Goal: Information Seeking & Learning: Learn about a topic

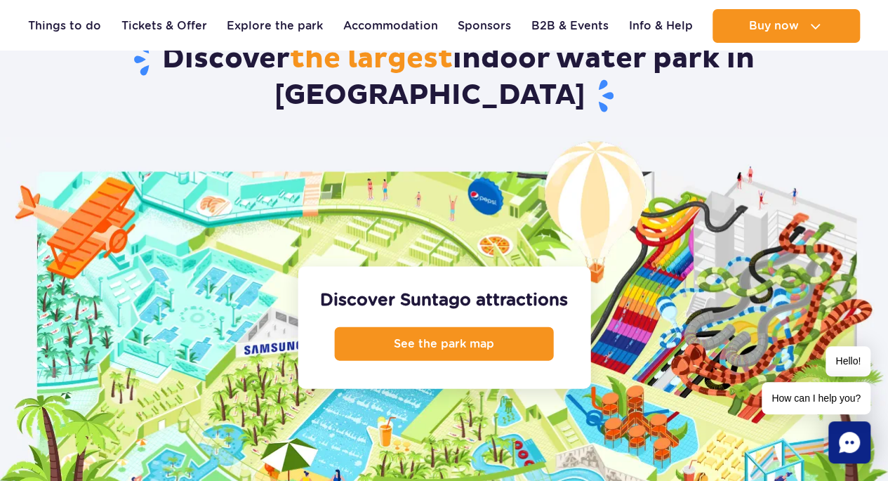
scroll to position [1385, 0]
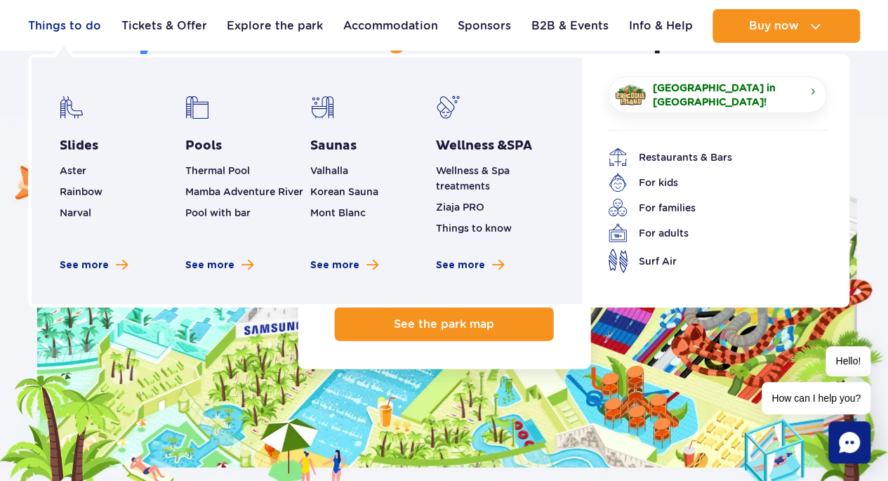
click at [64, 31] on link "Things to do" at bounding box center [64, 26] width 73 height 34
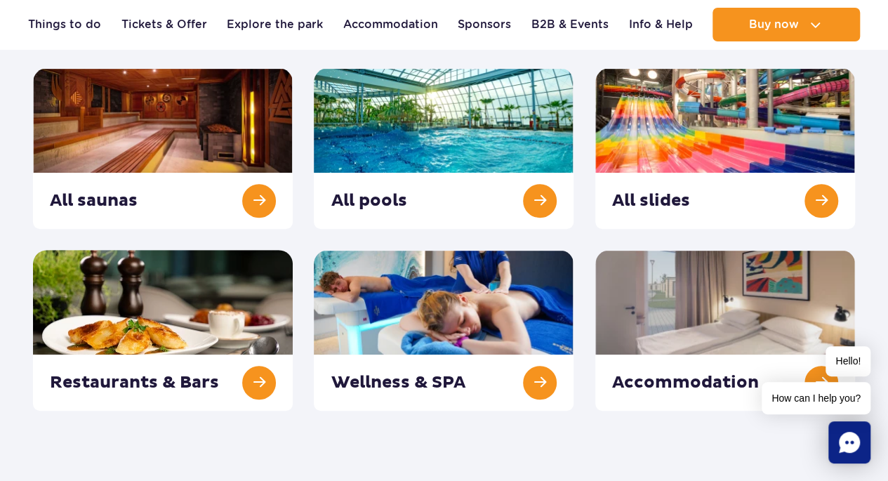
scroll to position [204, 0]
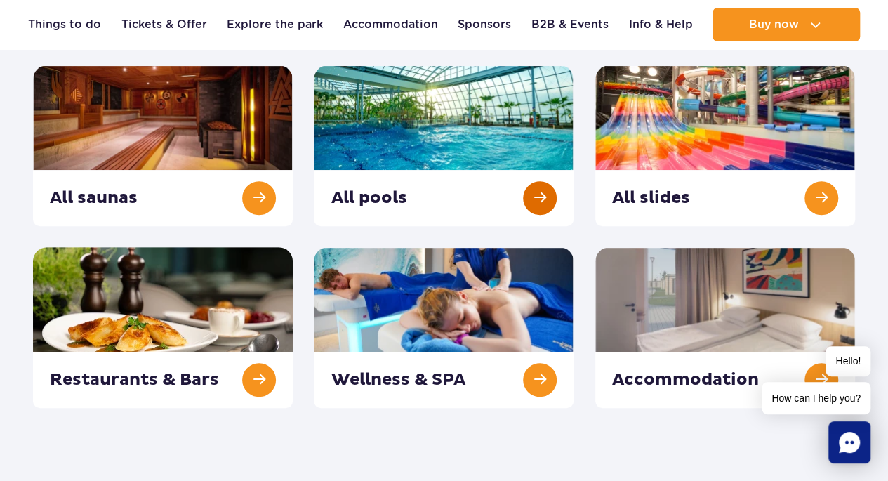
click at [397, 119] on link at bounding box center [444, 145] width 260 height 161
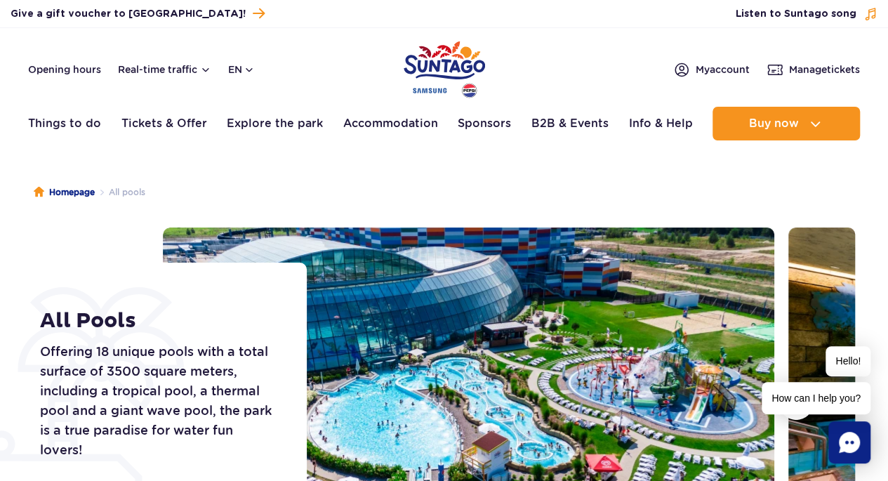
click at [452, 180] on ul "Homepage All pools" at bounding box center [444, 192] width 821 height 70
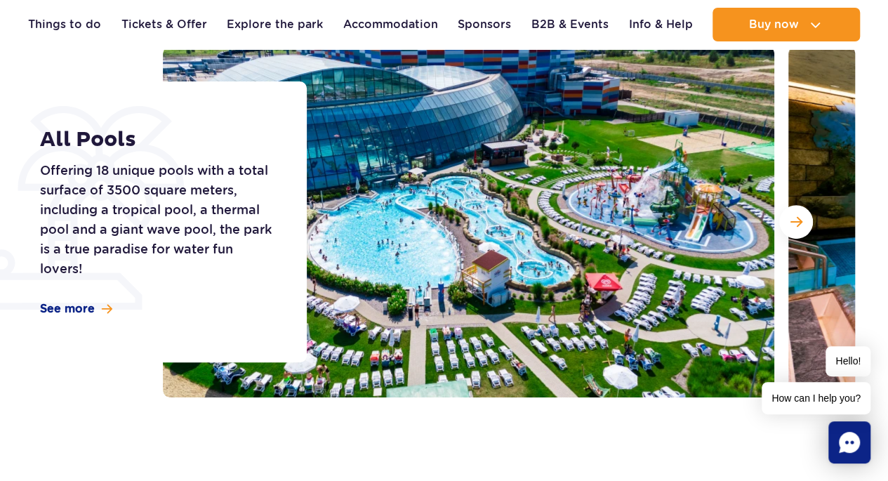
scroll to position [192, 0]
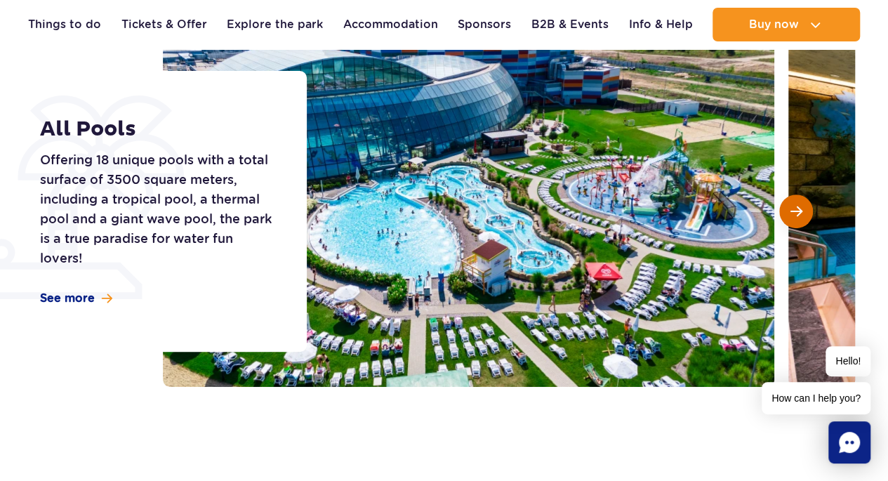
click at [792, 201] on button "Next slide" at bounding box center [796, 211] width 34 height 34
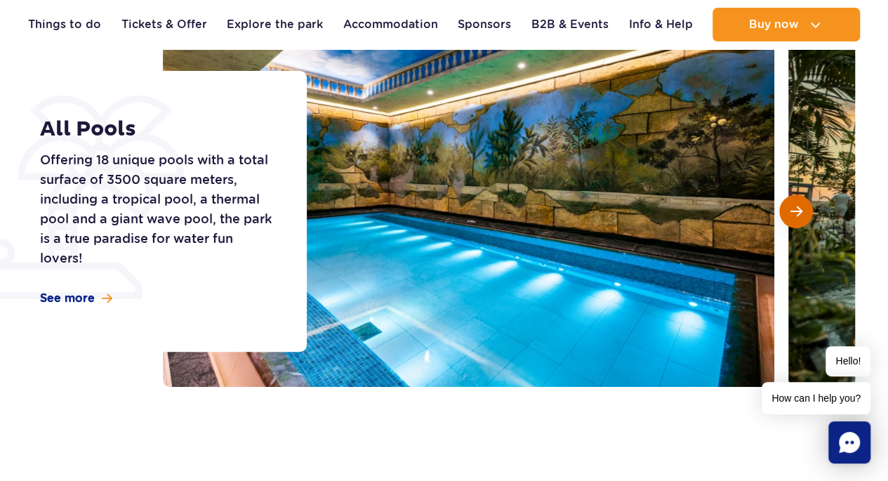
click at [792, 201] on button "Next slide" at bounding box center [796, 211] width 34 height 34
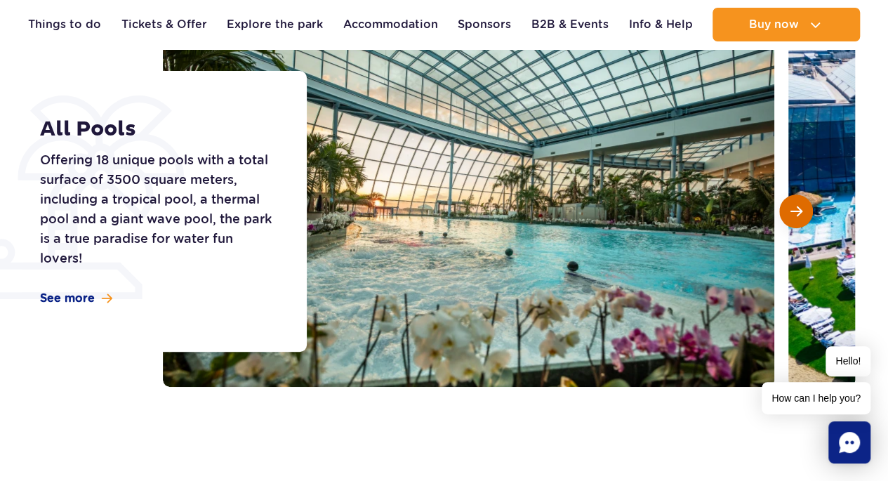
click at [792, 201] on button "Next slide" at bounding box center [796, 211] width 34 height 34
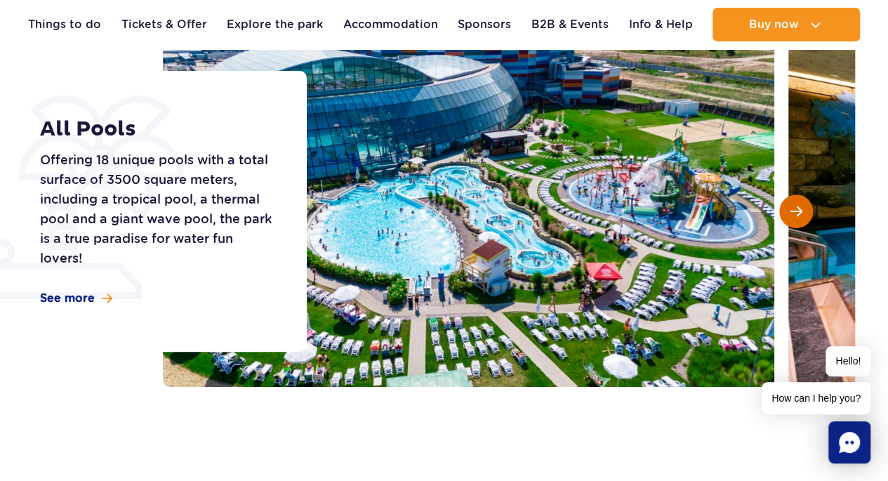
click at [792, 201] on button "Next slide" at bounding box center [796, 211] width 34 height 34
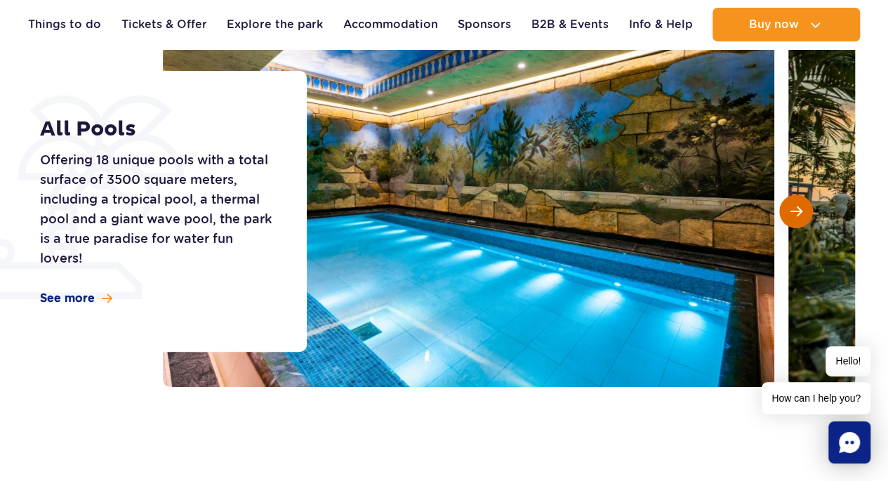
click at [792, 201] on button "Next slide" at bounding box center [796, 211] width 34 height 34
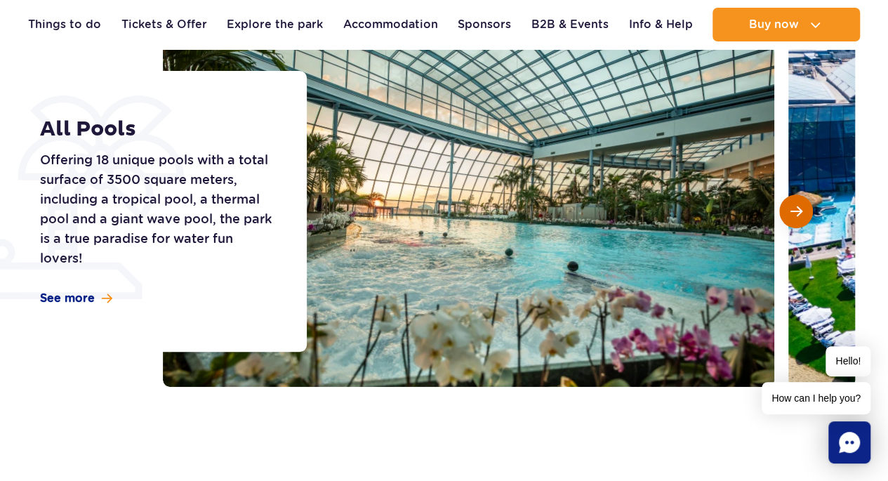
click at [792, 201] on button "Next slide" at bounding box center [796, 211] width 34 height 34
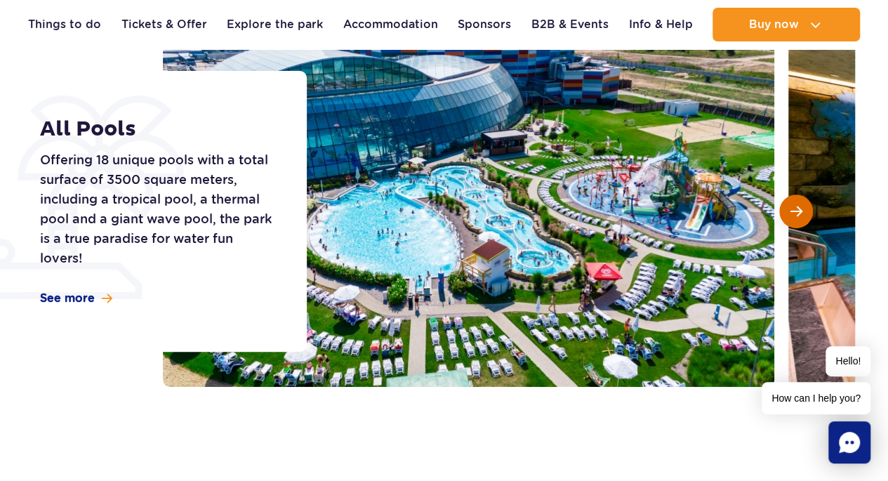
click at [792, 201] on button "Next slide" at bounding box center [796, 211] width 34 height 34
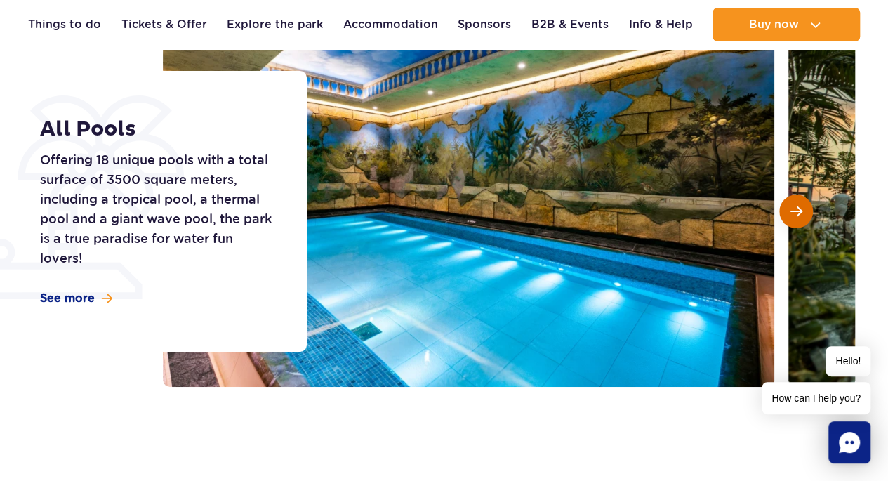
click at [792, 201] on button "Next slide" at bounding box center [796, 211] width 34 height 34
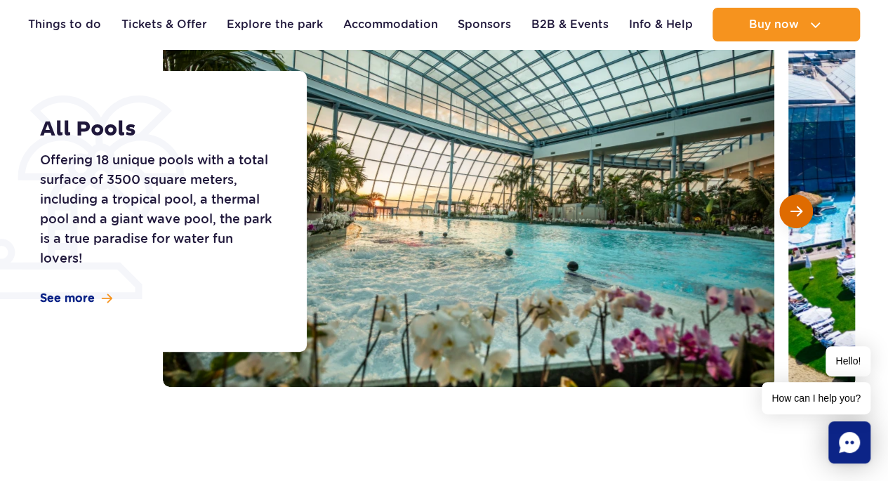
click at [792, 201] on button "Next slide" at bounding box center [796, 211] width 34 height 34
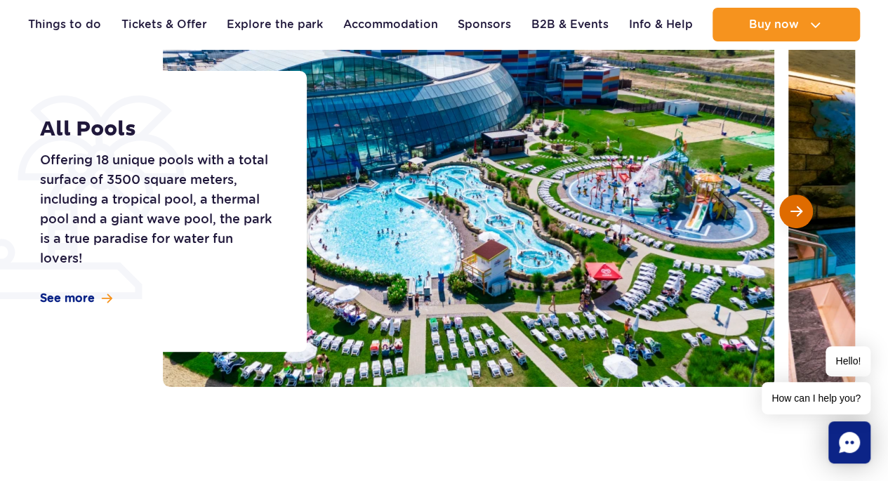
click at [792, 201] on button "Next slide" at bounding box center [796, 211] width 34 height 34
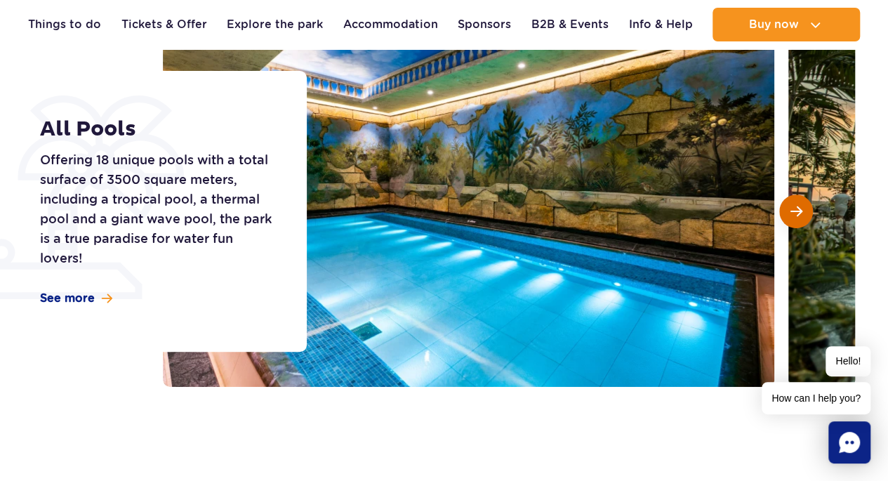
click at [792, 201] on button "Next slide" at bounding box center [796, 211] width 34 height 34
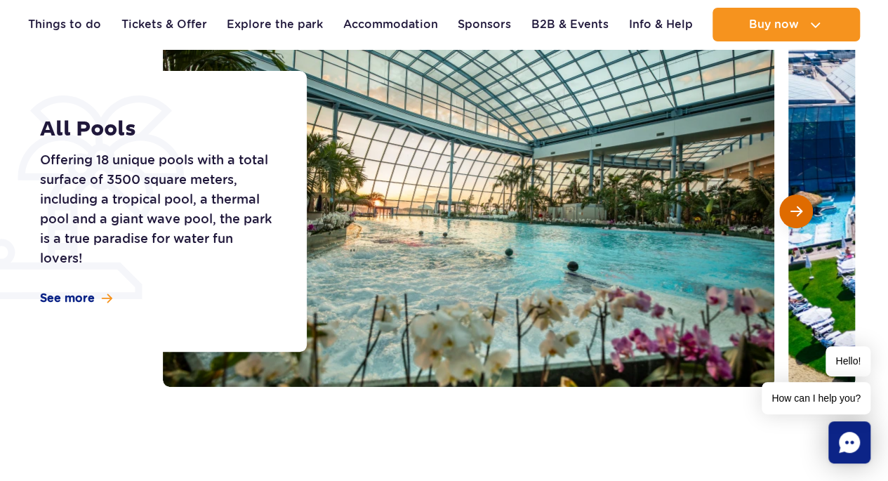
click at [792, 201] on button "Next slide" at bounding box center [796, 211] width 34 height 34
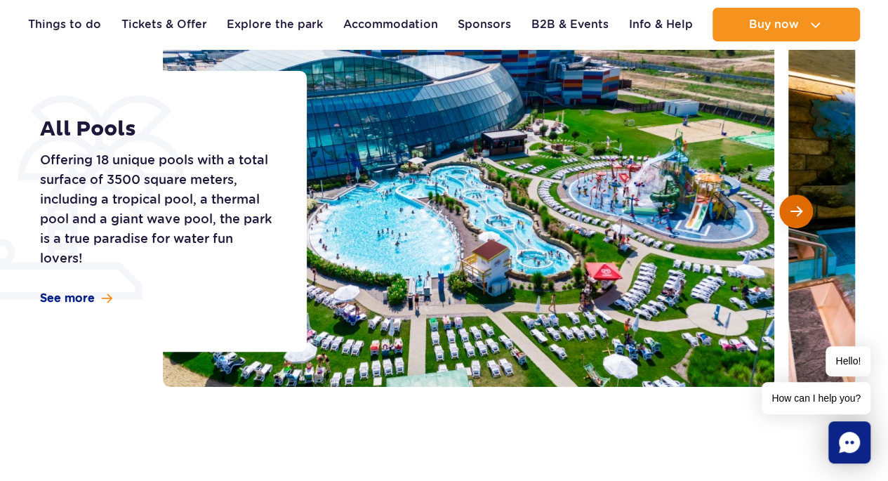
click at [792, 201] on button "Next slide" at bounding box center [796, 211] width 34 height 34
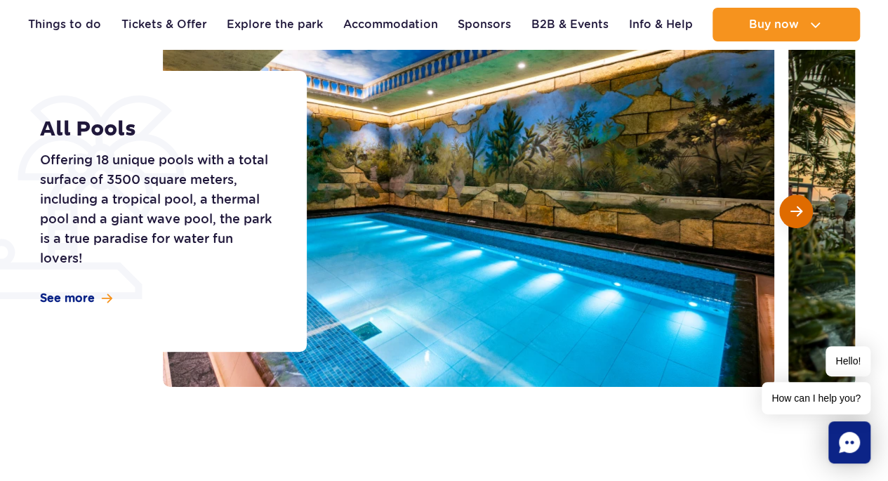
click at [792, 201] on button "Next slide" at bounding box center [796, 211] width 34 height 34
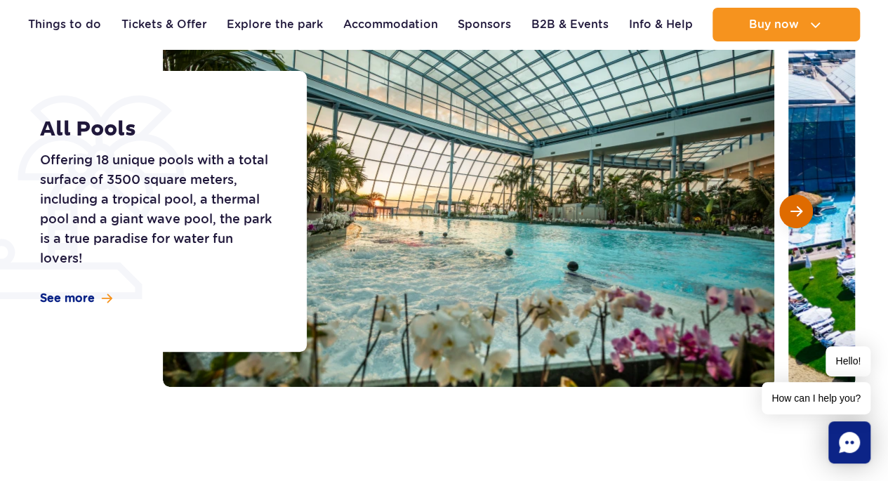
click at [792, 201] on button "Next slide" at bounding box center [796, 211] width 34 height 34
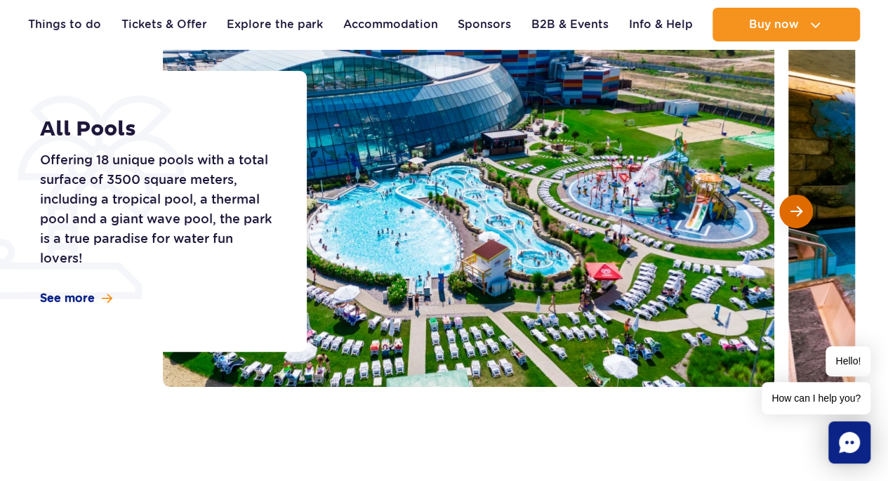
click at [792, 201] on button "Next slide" at bounding box center [796, 211] width 34 height 34
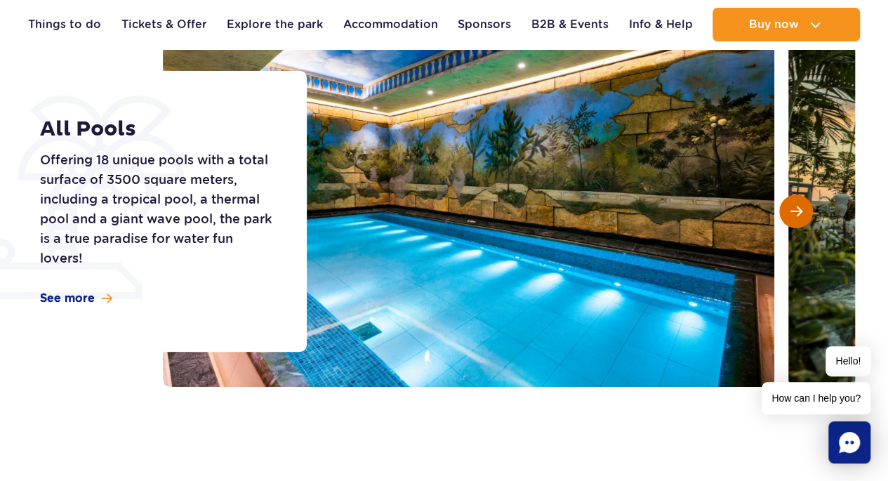
click at [792, 201] on button "Next slide" at bounding box center [796, 211] width 34 height 34
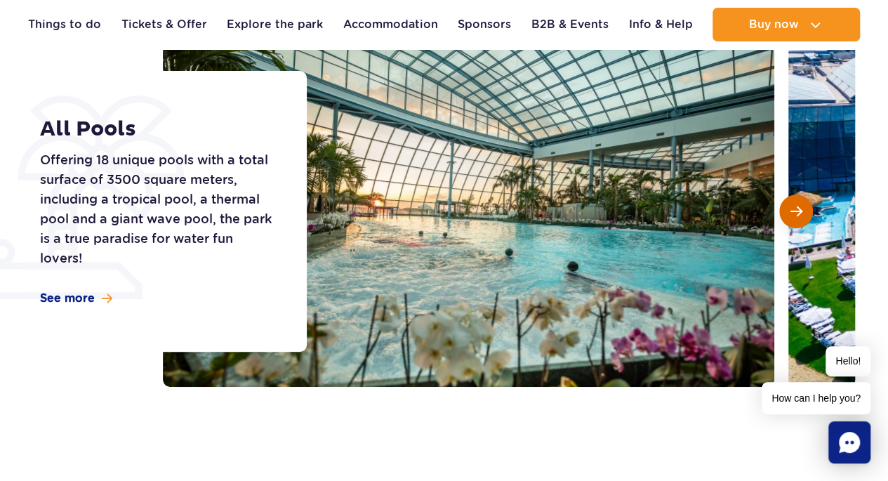
click at [792, 201] on button "Next slide" at bounding box center [796, 211] width 34 height 34
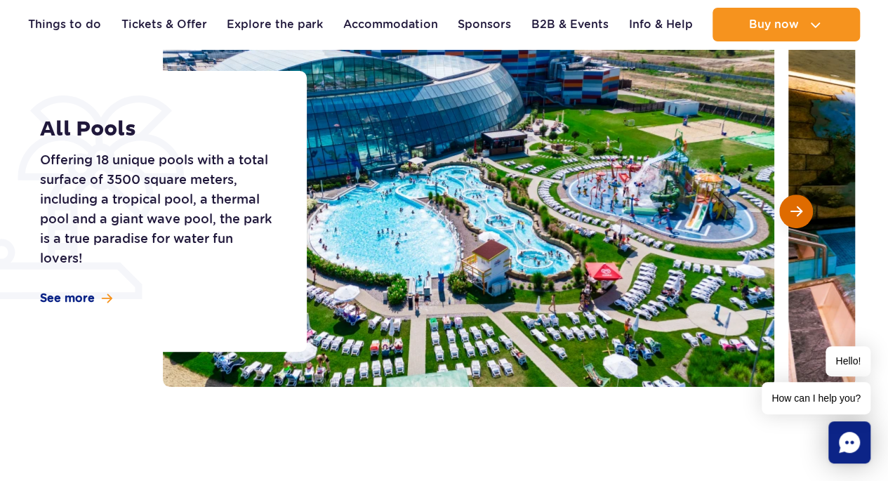
click at [792, 201] on button "Next slide" at bounding box center [796, 211] width 34 height 34
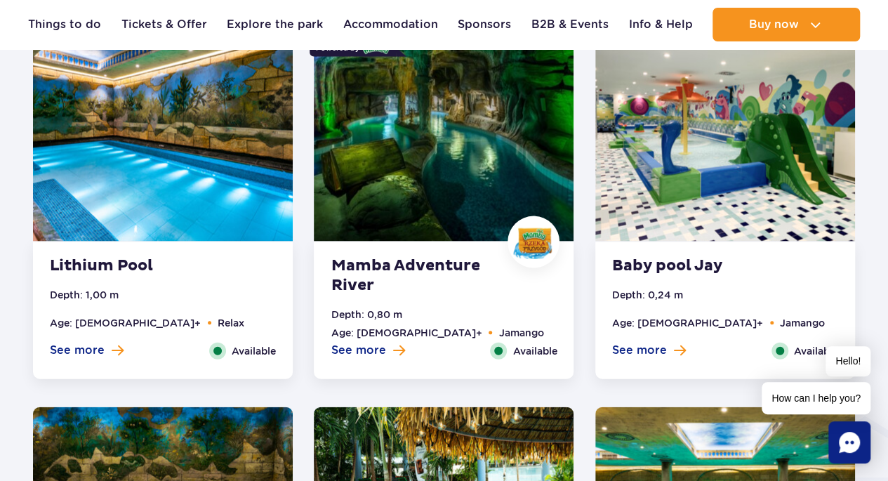
scroll to position [1369, 0]
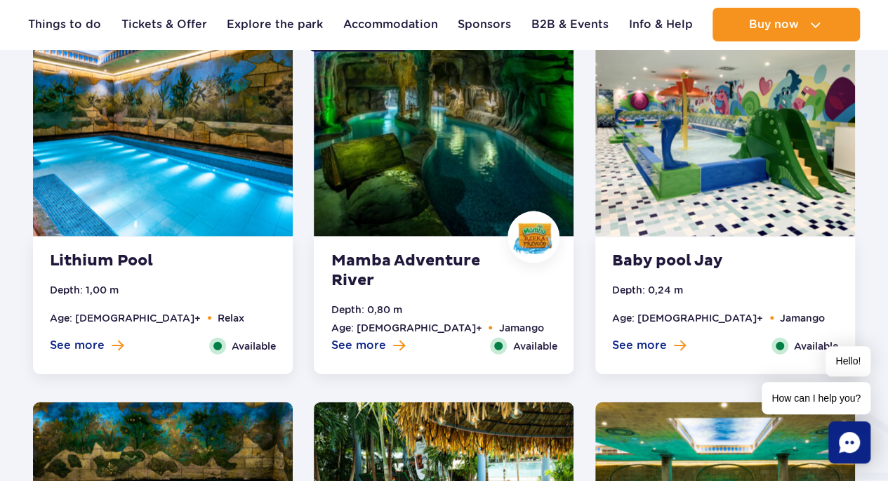
click at [484, 171] on img at bounding box center [444, 127] width 260 height 220
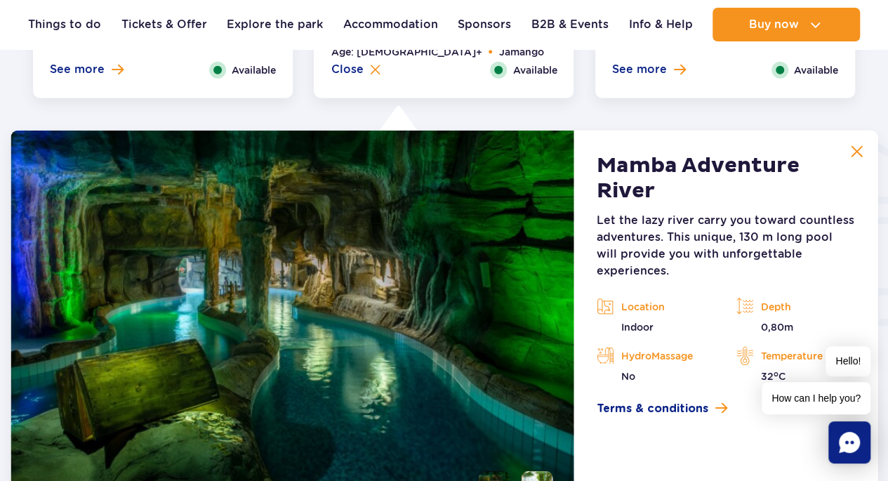
scroll to position [1713, 0]
